Goal: Task Accomplishment & Management: Complete application form

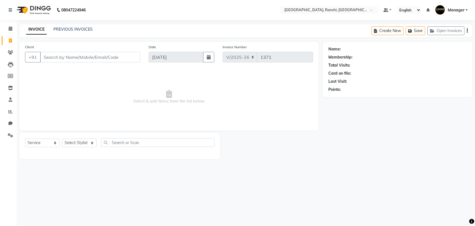
select select "6463"
select select "service"
click at [11, 29] on icon at bounding box center [11, 28] width 4 height 4
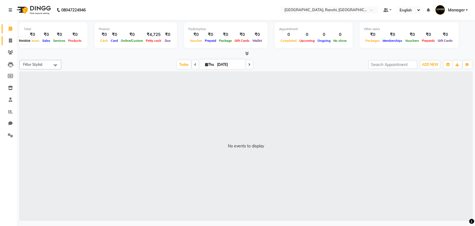
click at [9, 41] on icon at bounding box center [10, 40] width 3 height 4
select select "service"
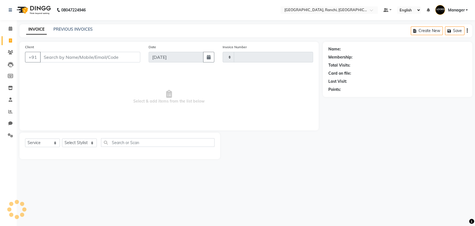
type input "1371"
select select "6463"
